Goal: Transaction & Acquisition: Register for event/course

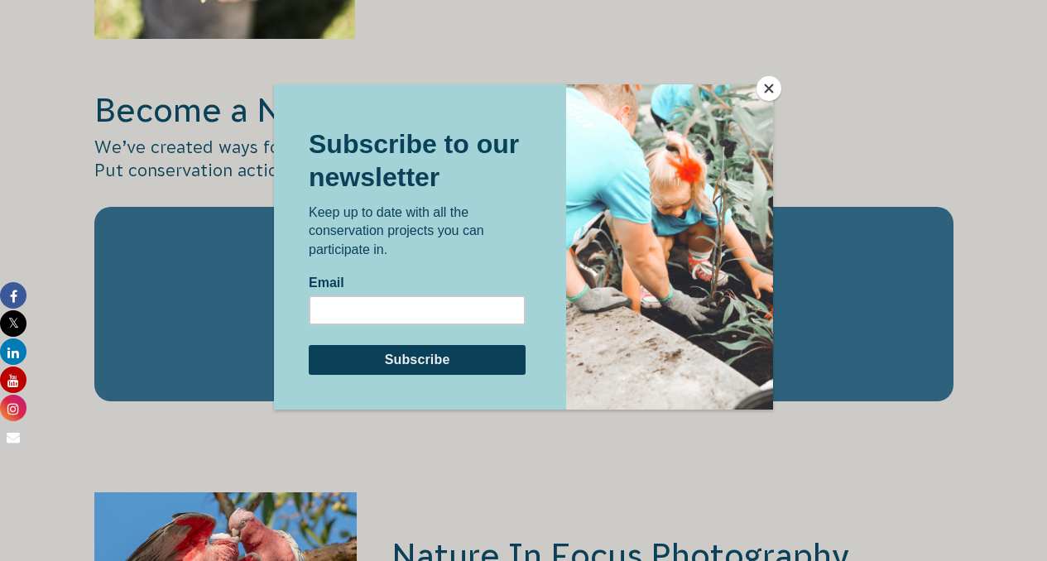
scroll to position [2485, 0]
click at [772, 85] on button "Close" at bounding box center [769, 88] width 25 height 25
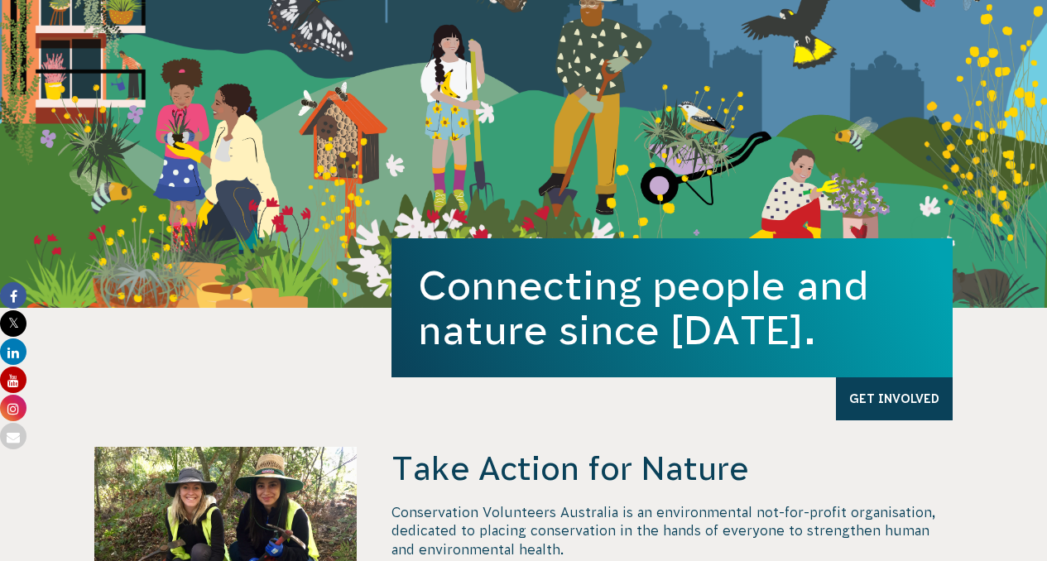
scroll to position [0, 0]
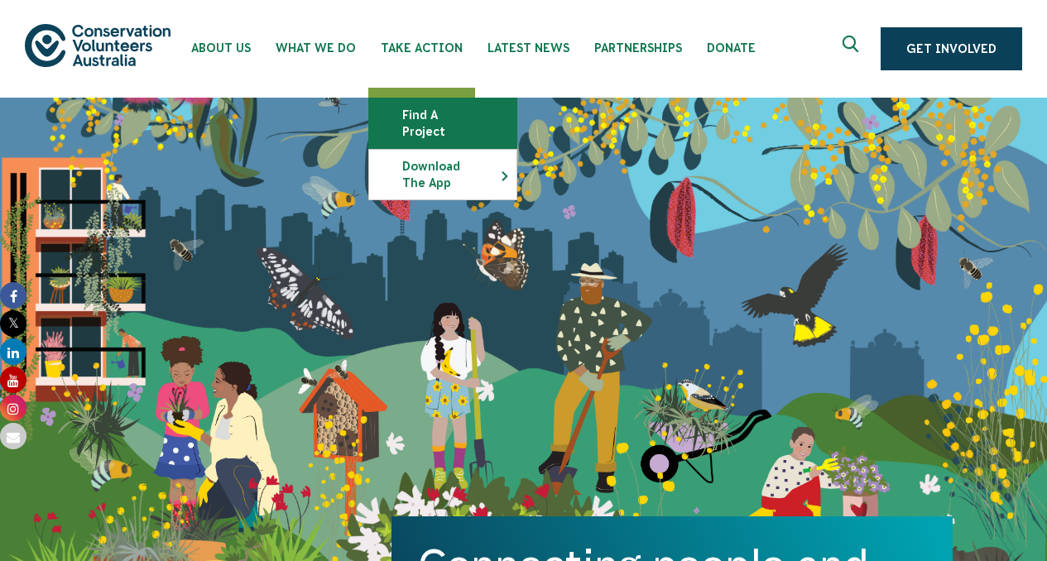
click at [407, 114] on link "Find a project" at bounding box center [442, 124] width 147 height 50
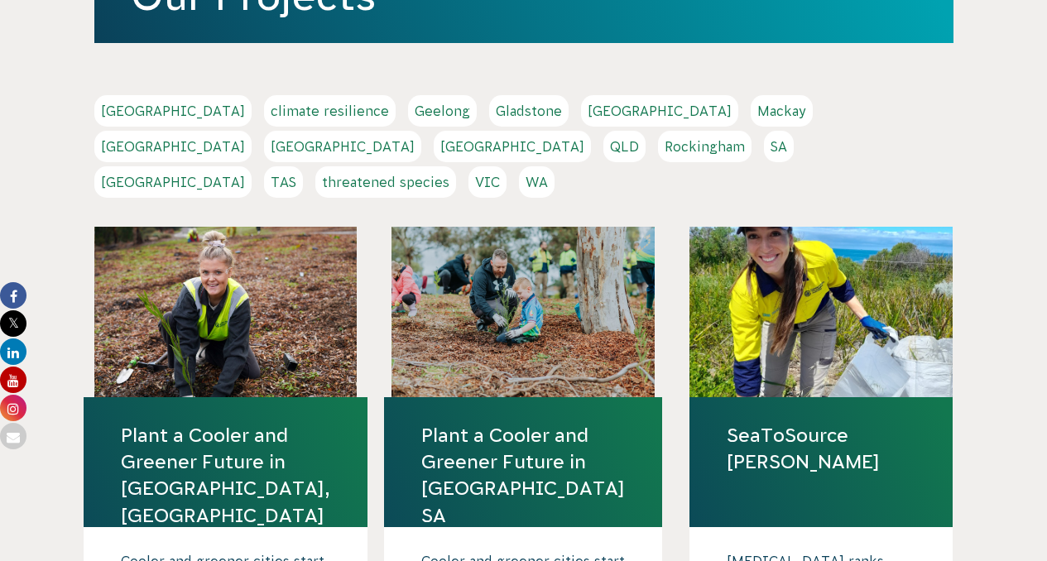
scroll to position [319, 0]
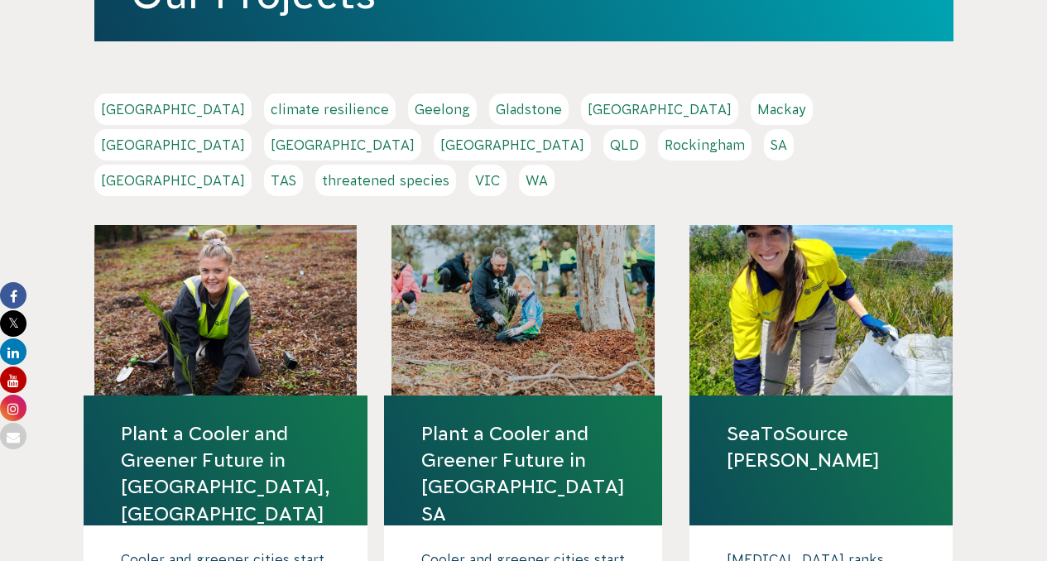
click at [507, 165] on link "VIC" at bounding box center [488, 180] width 38 height 31
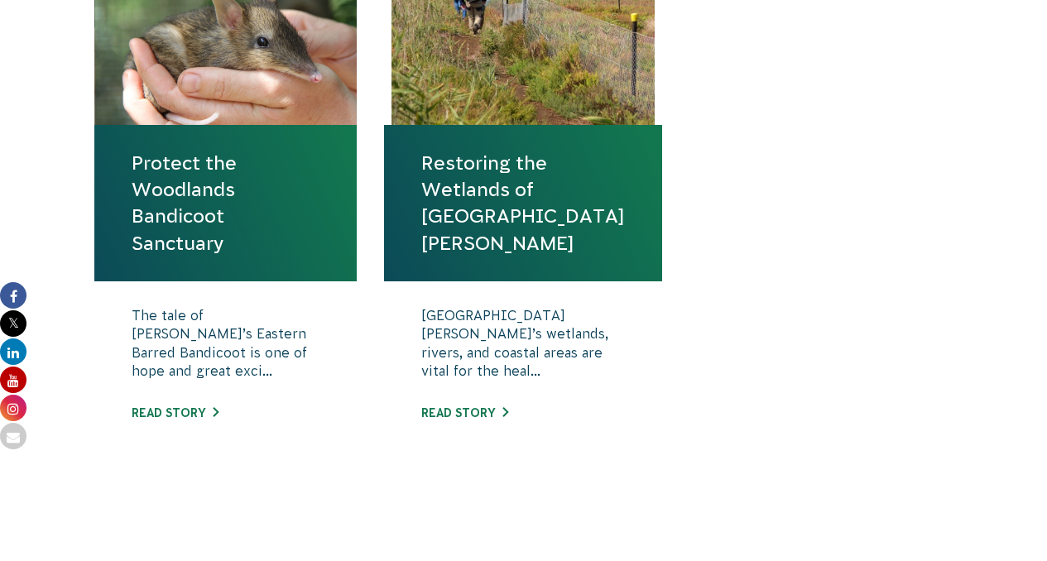
scroll to position [682, 0]
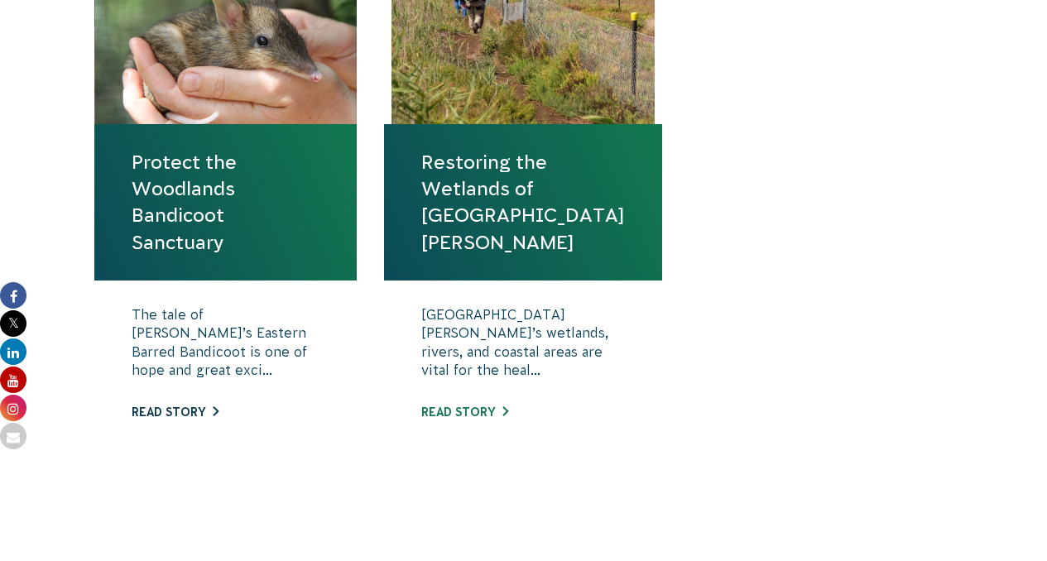
click at [189, 411] on link "Read story" at bounding box center [175, 412] width 87 height 13
click at [512, 161] on link "Restoring the Wetlands of Port Phillip Bay" at bounding box center [523, 202] width 204 height 107
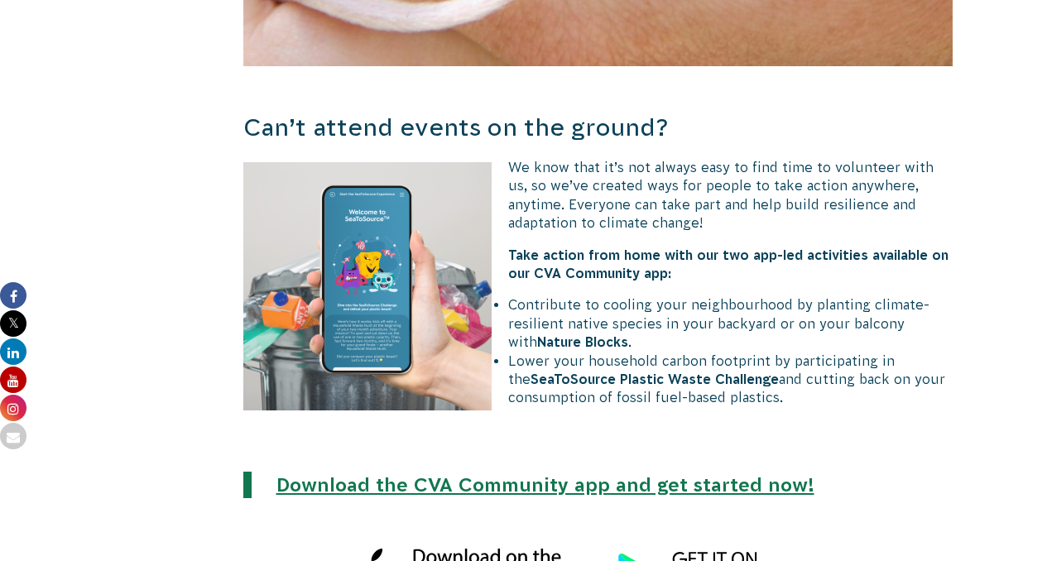
scroll to position [3802, 0]
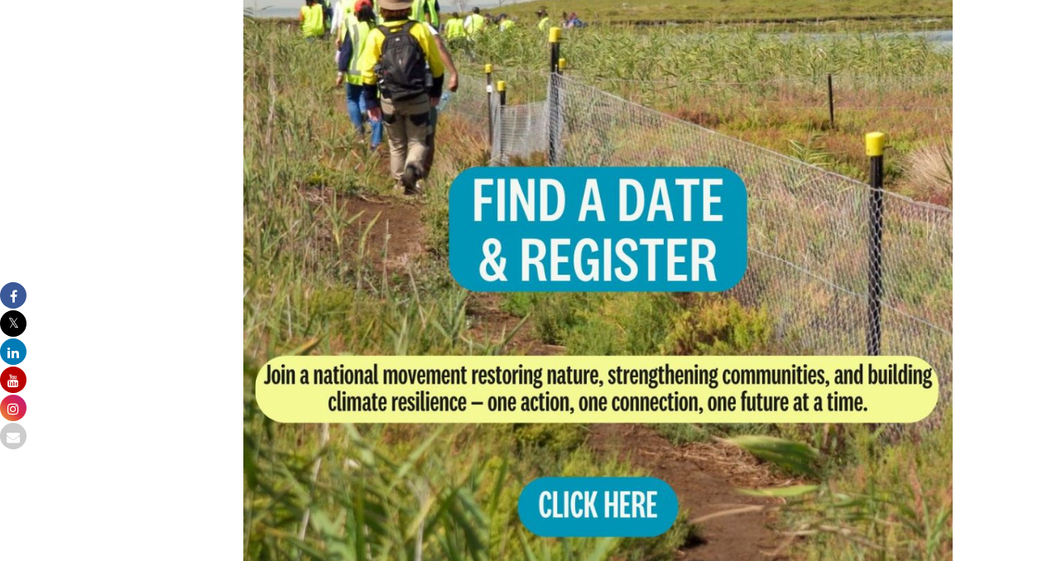
scroll to position [1154, 0]
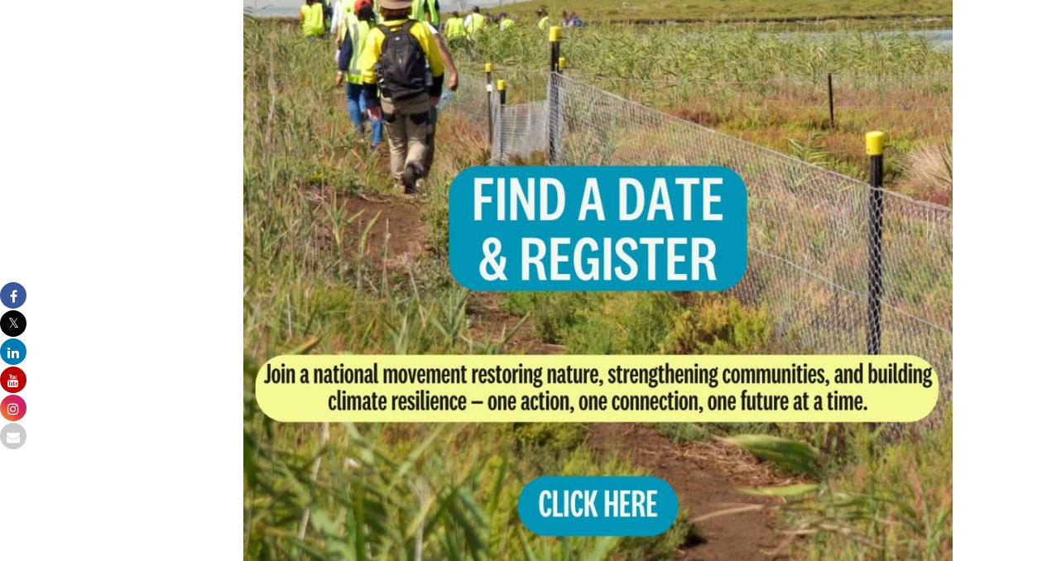
click at [591, 459] on img at bounding box center [598, 275] width 710 height 710
